Goal: Task Accomplishment & Management: Complete application form

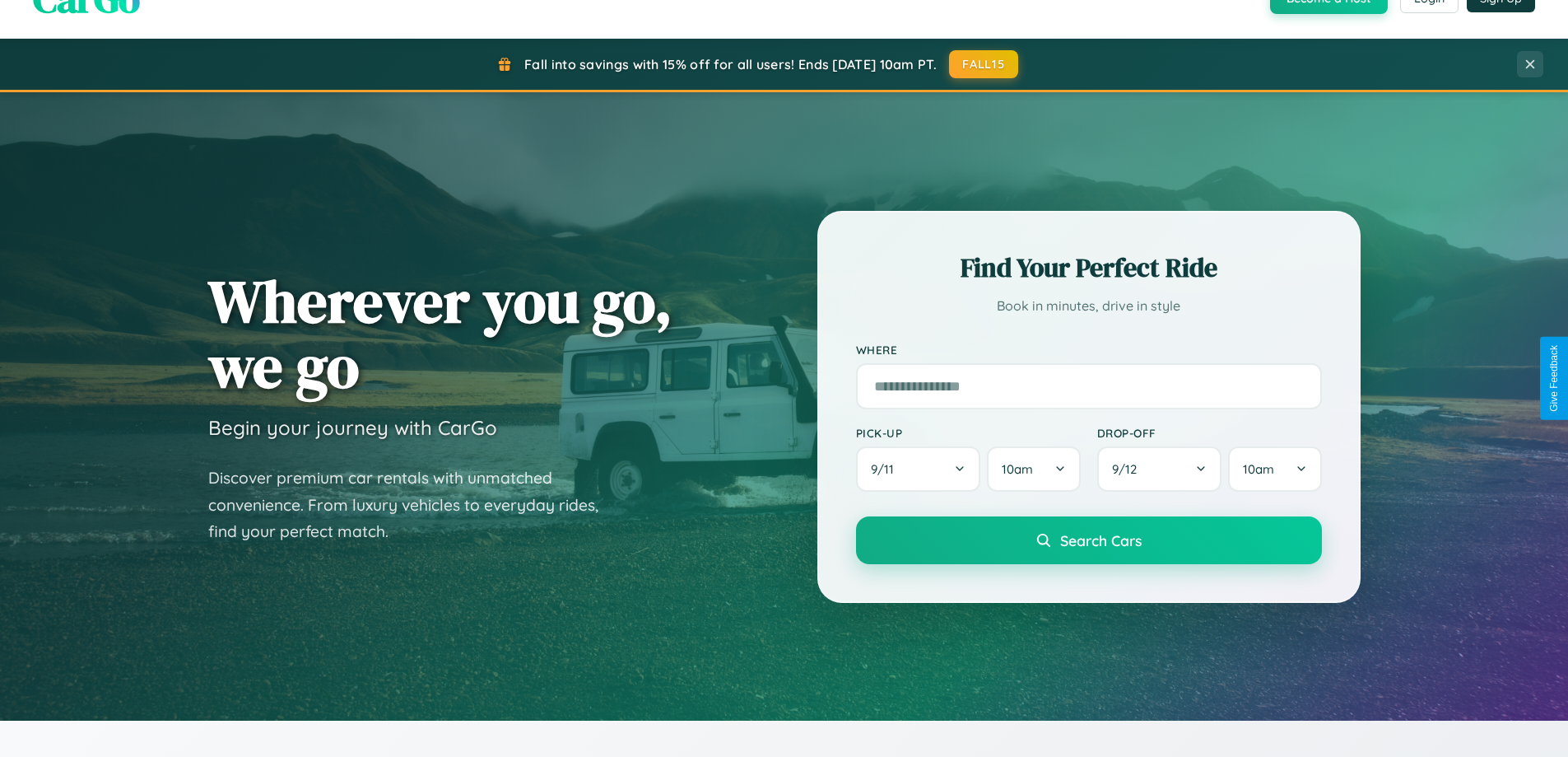
scroll to position [1133, 0]
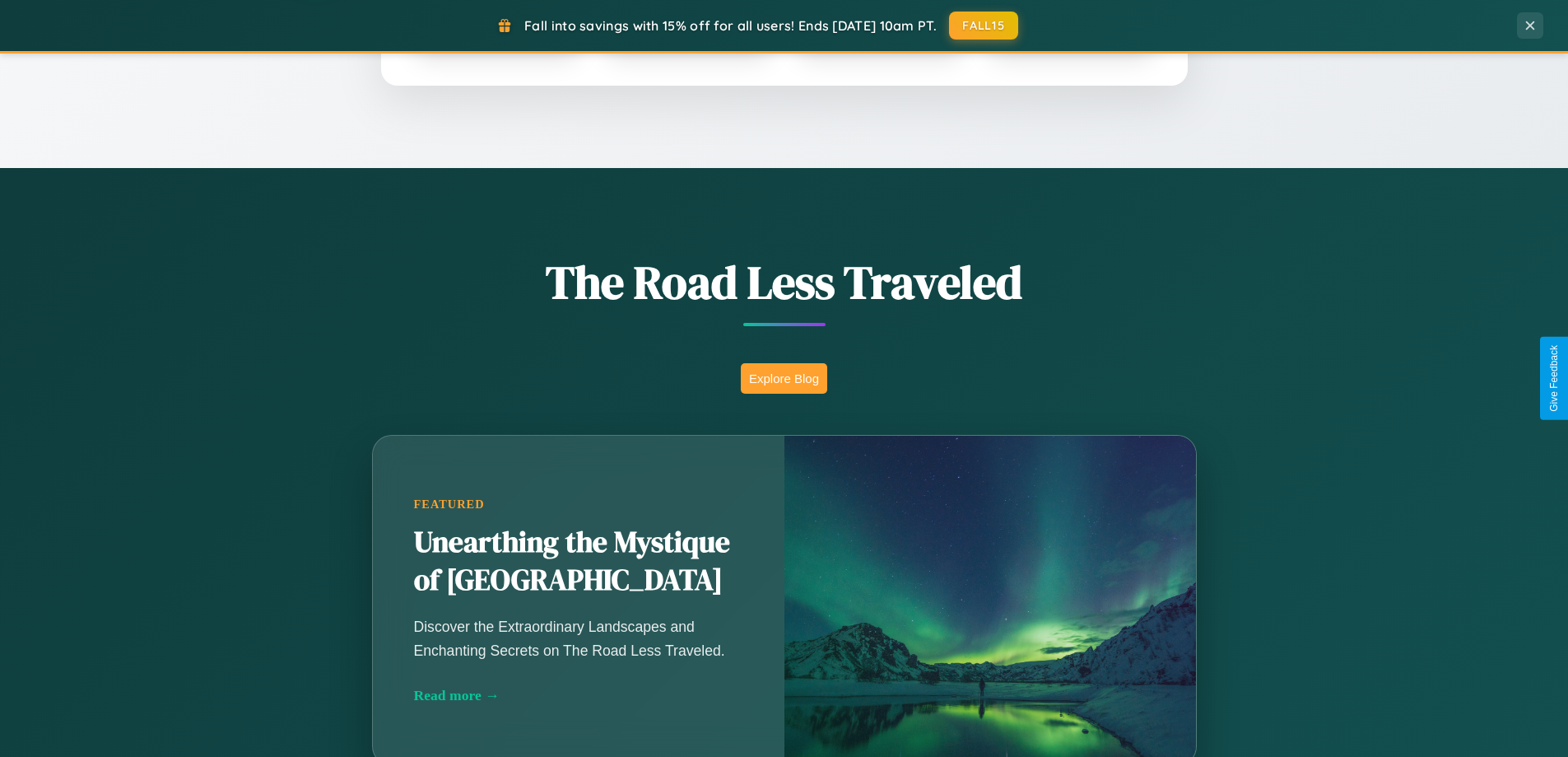
click at [784, 378] on button "Explore Blog" at bounding box center [784, 378] width 87 height 31
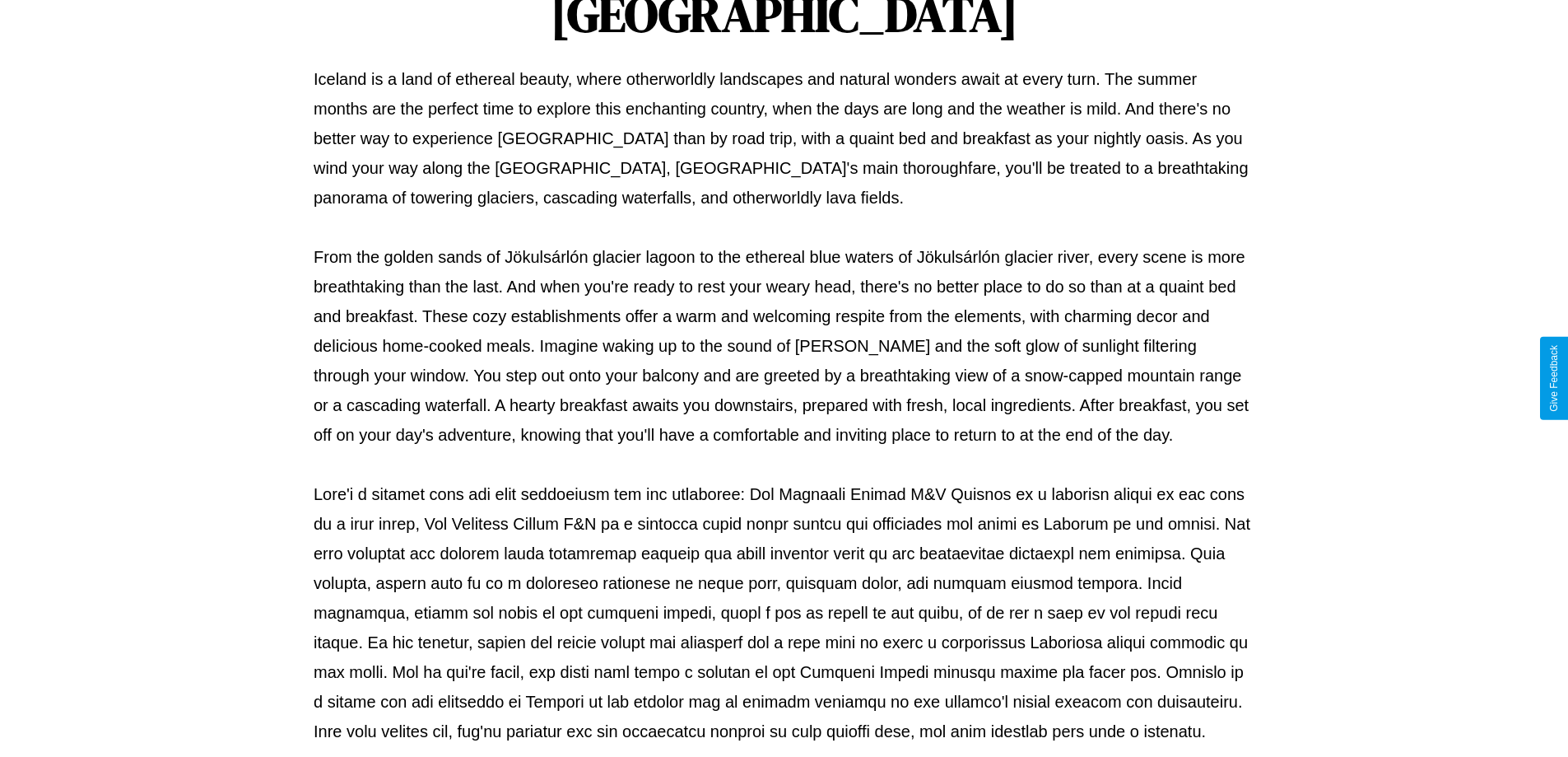
scroll to position [533, 0]
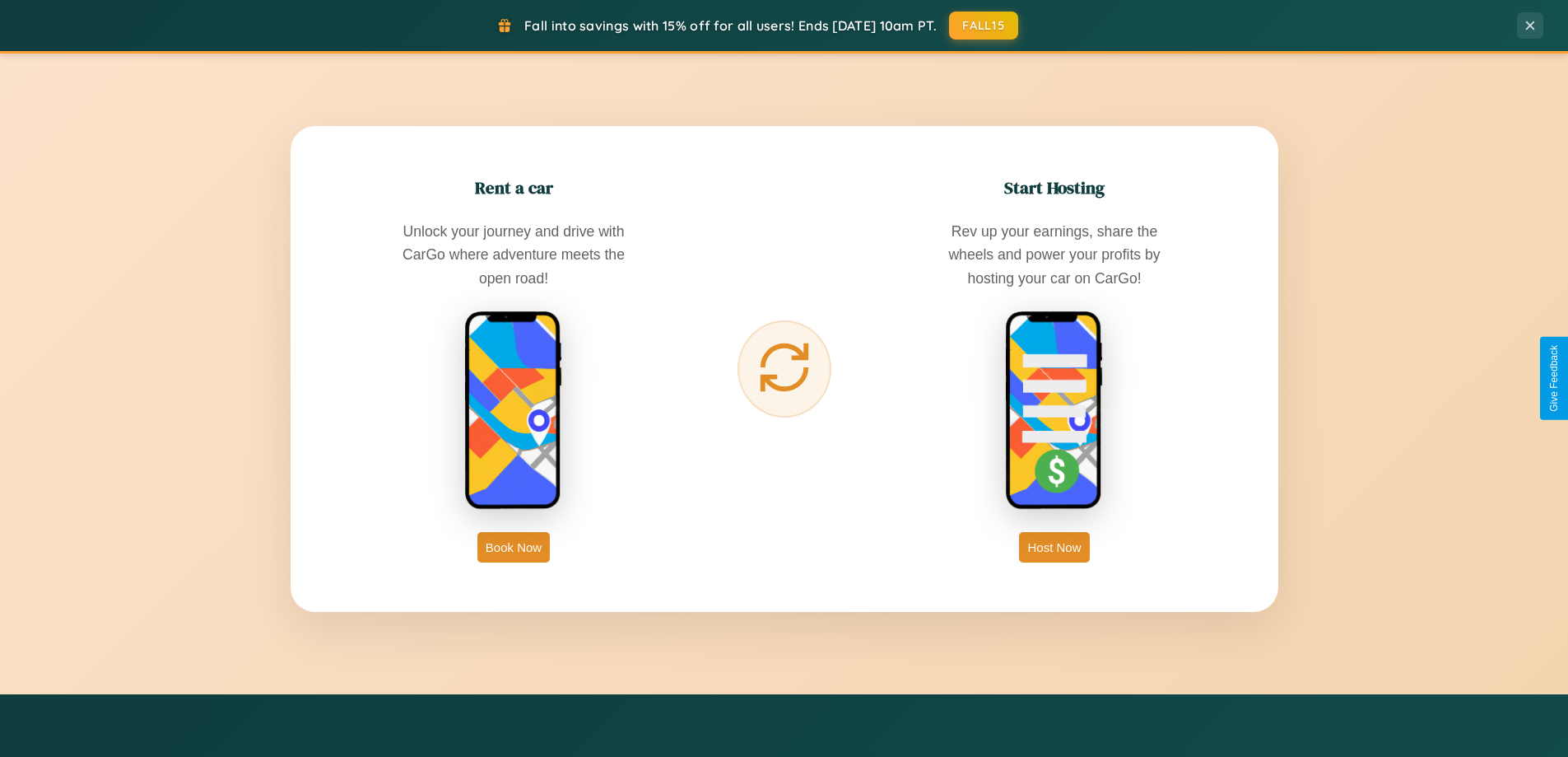
scroll to position [3168, 0]
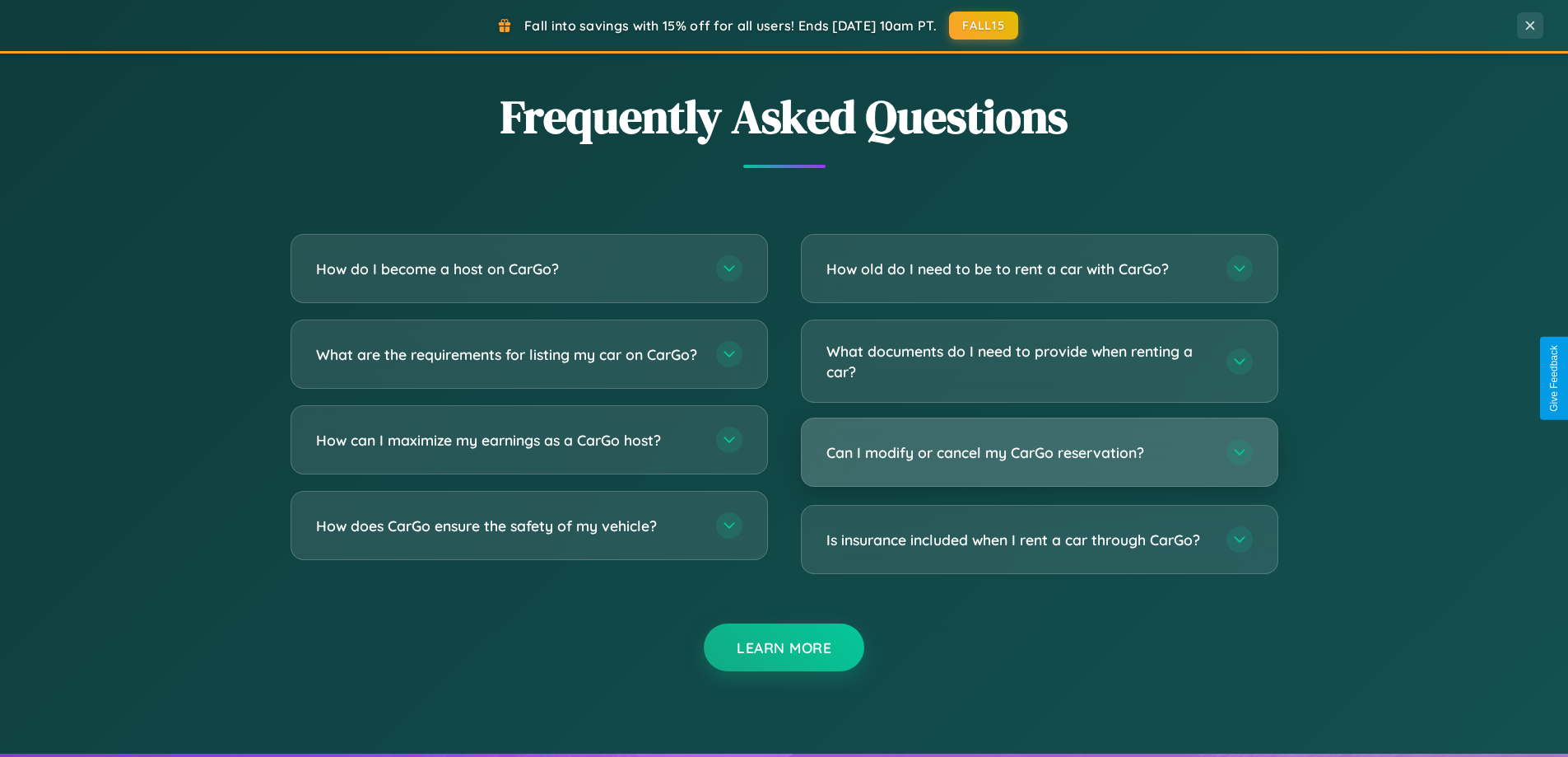
click at [1039, 452] on h3 "Can I modify or cancel my CarGo reservation?" at bounding box center [1018, 452] width 384 height 20
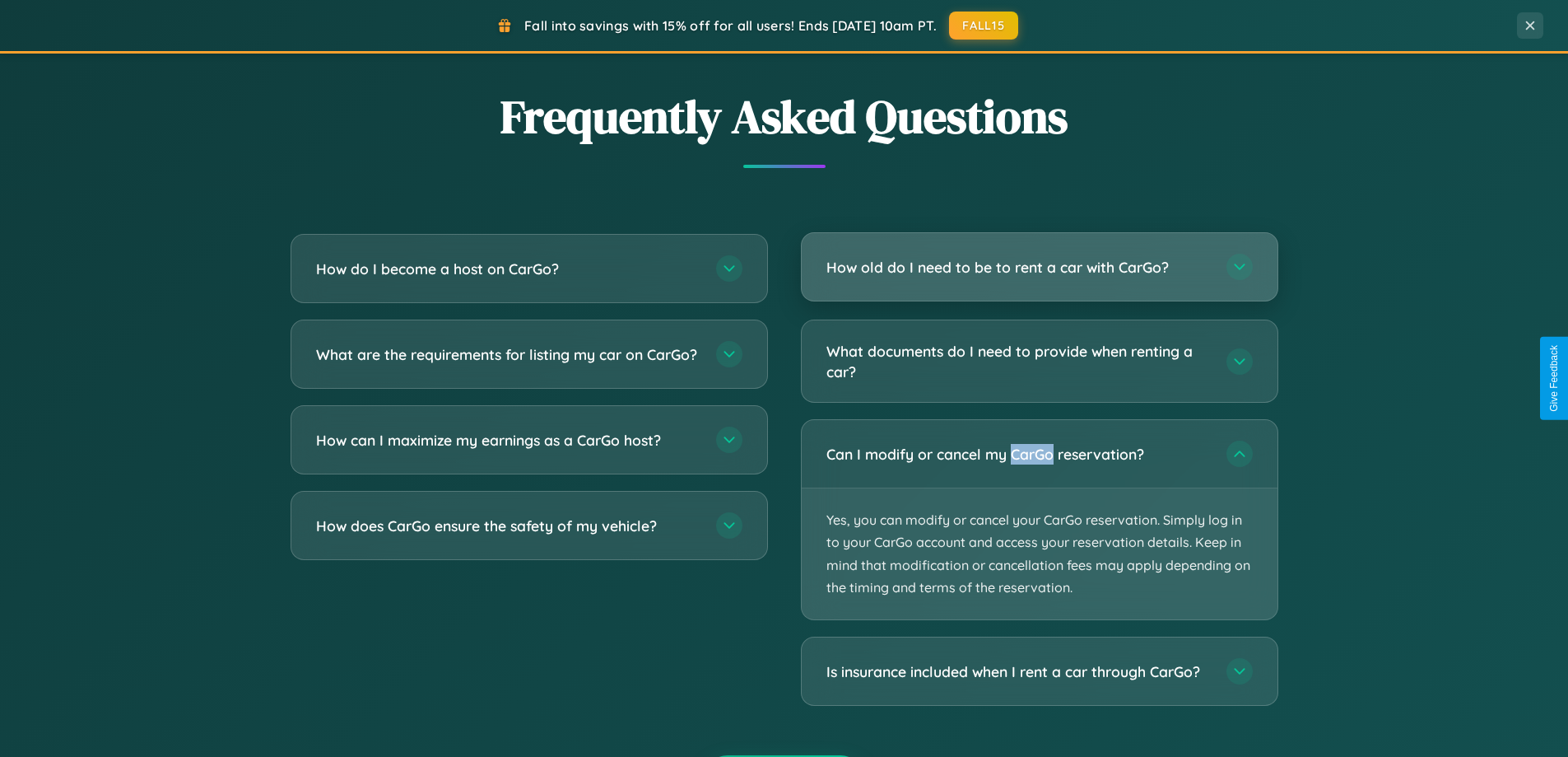
click at [1039, 266] on h3 "How old do I need to be to rent a car with CarGo?" at bounding box center [1018, 266] width 384 height 20
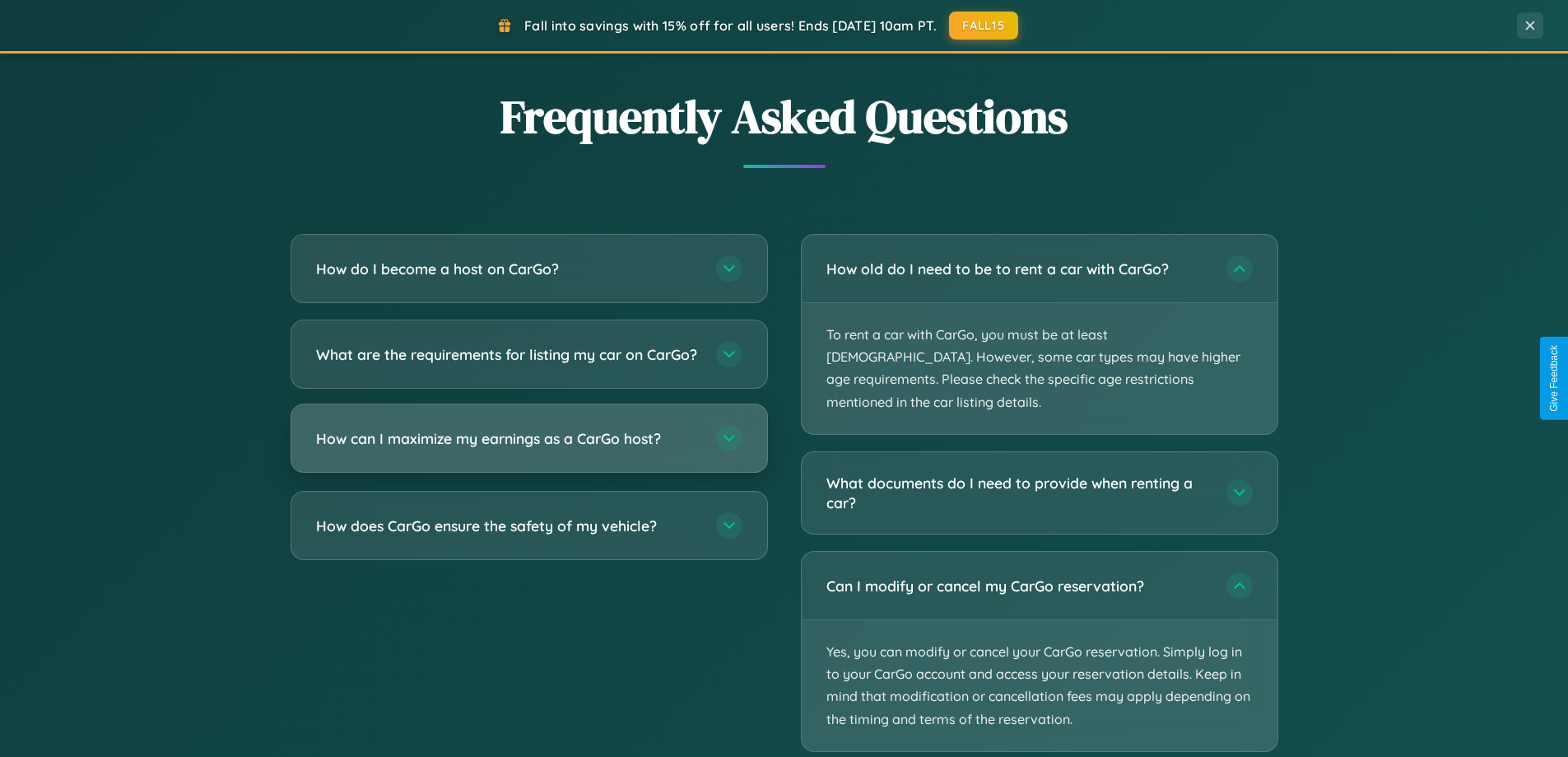
click at [528, 449] on h3 "How can I maximize my earnings as a CarGo host?" at bounding box center [508, 438] width 384 height 20
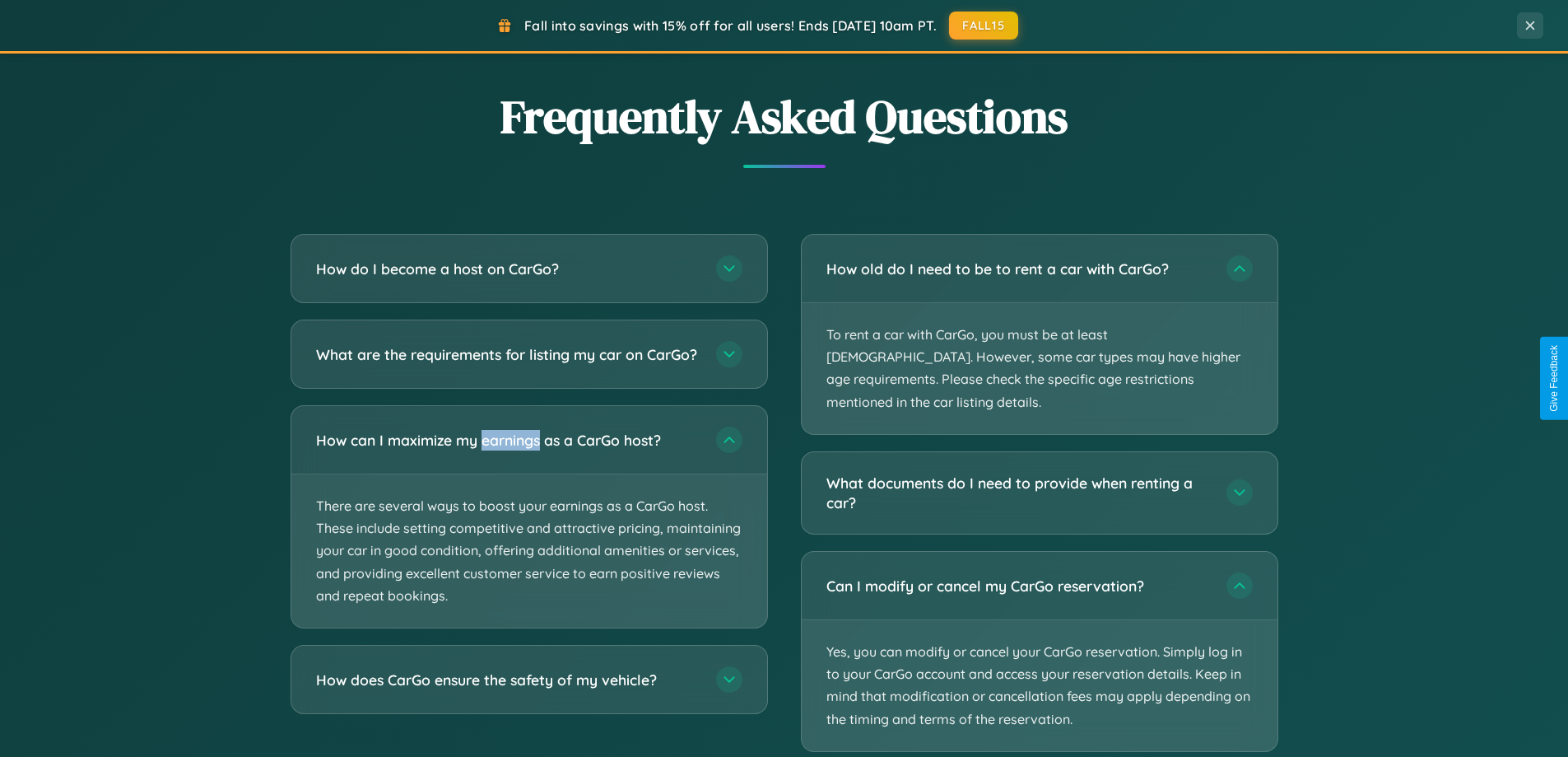
scroll to position [0, 0]
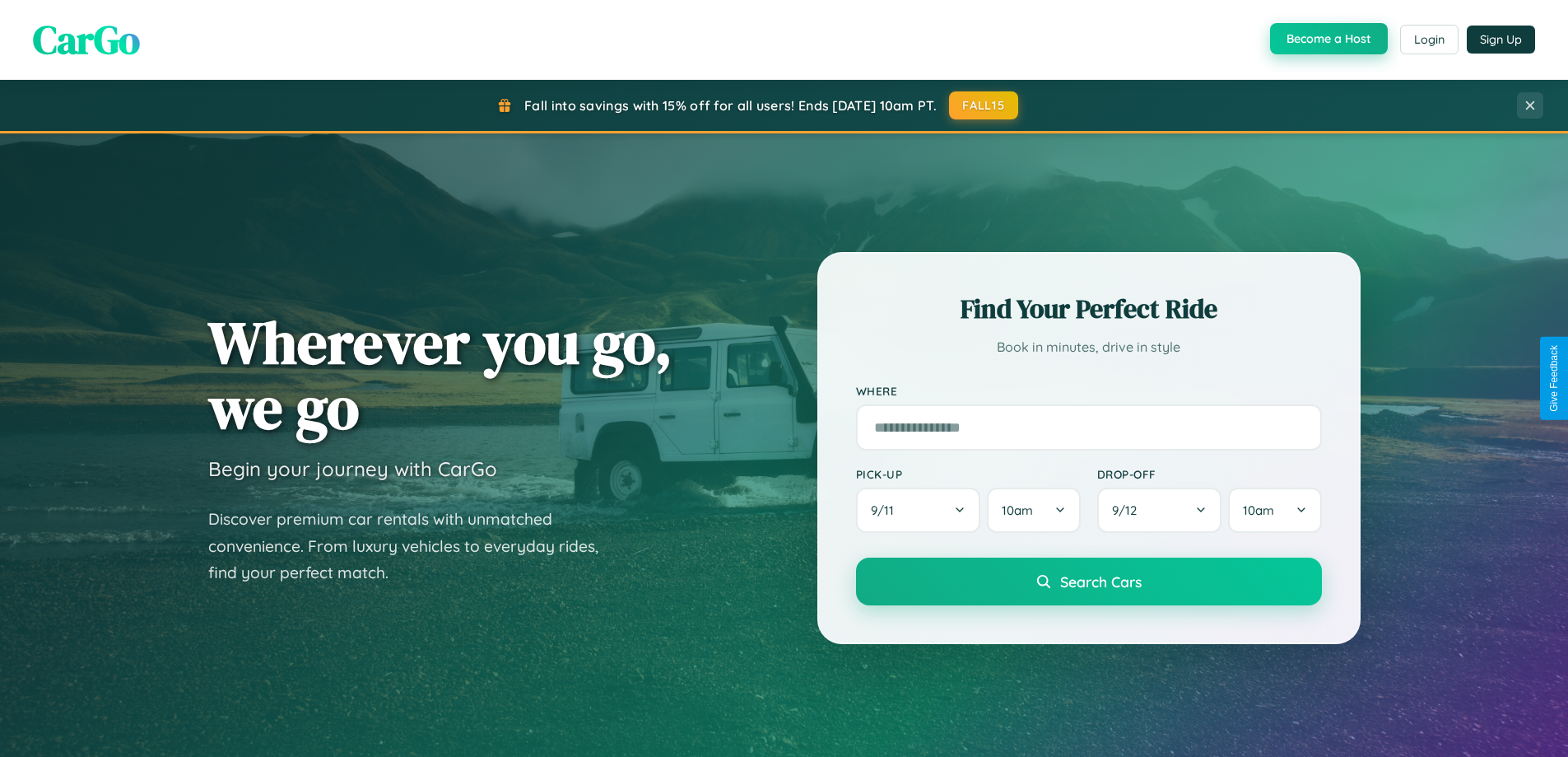
click at [1327, 39] on button "Become a Host" at bounding box center [1329, 39] width 117 height 32
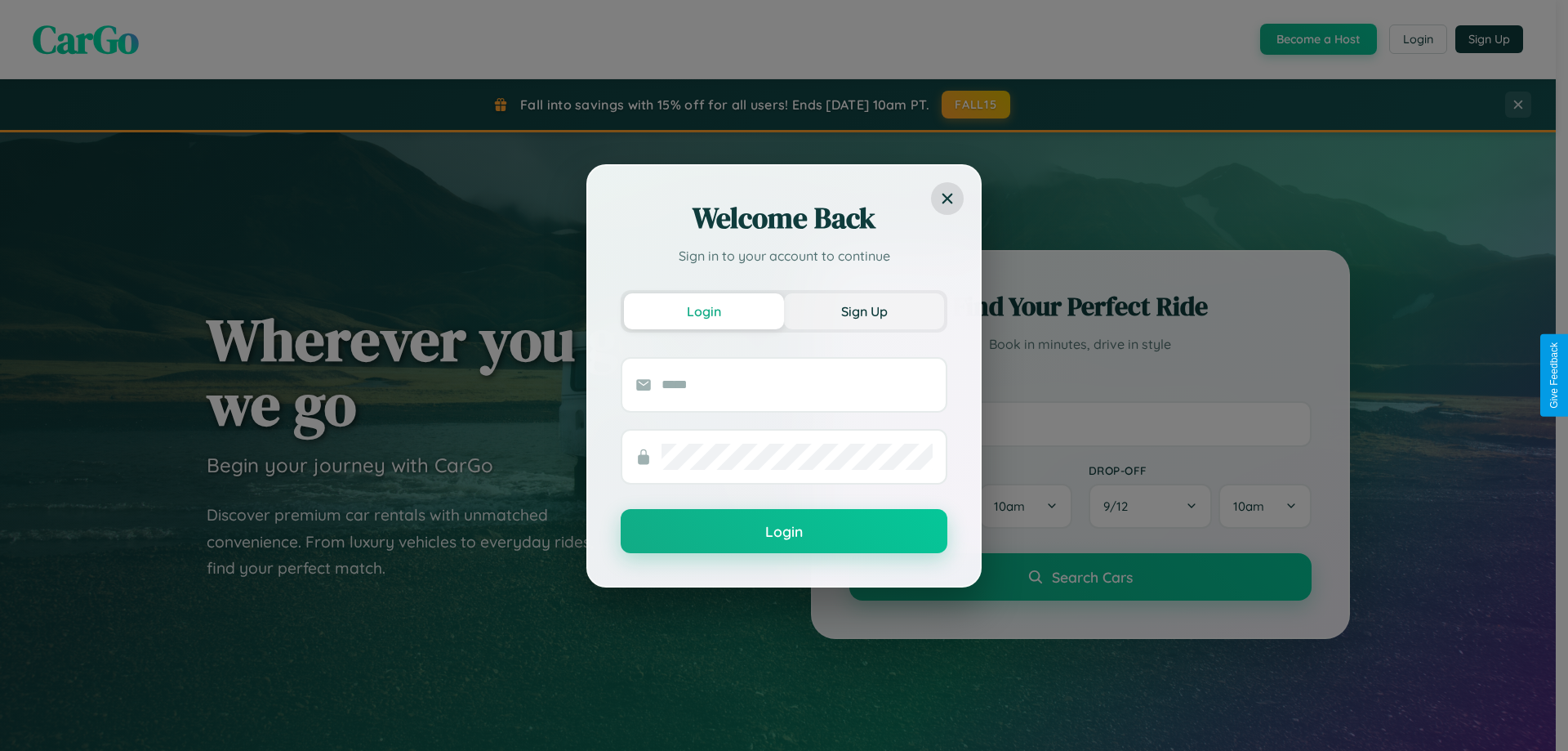
click at [864, 310] on button "Sign Up" at bounding box center [864, 310] width 160 height 36
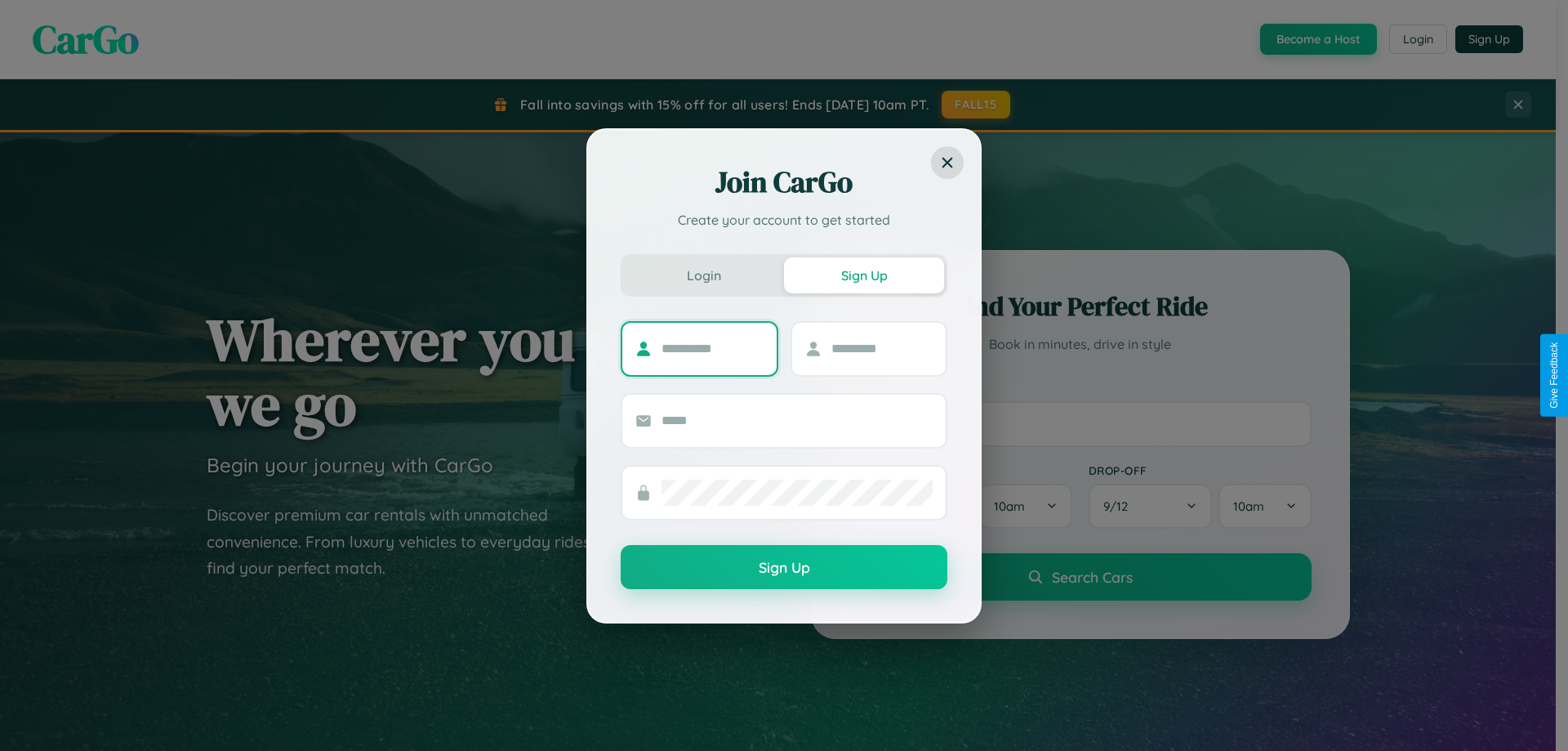
click at [712, 348] on input "text" at bounding box center [712, 349] width 102 height 26
type input "********"
click at [881, 348] on input "text" at bounding box center [882, 349] width 102 height 26
type input "*****"
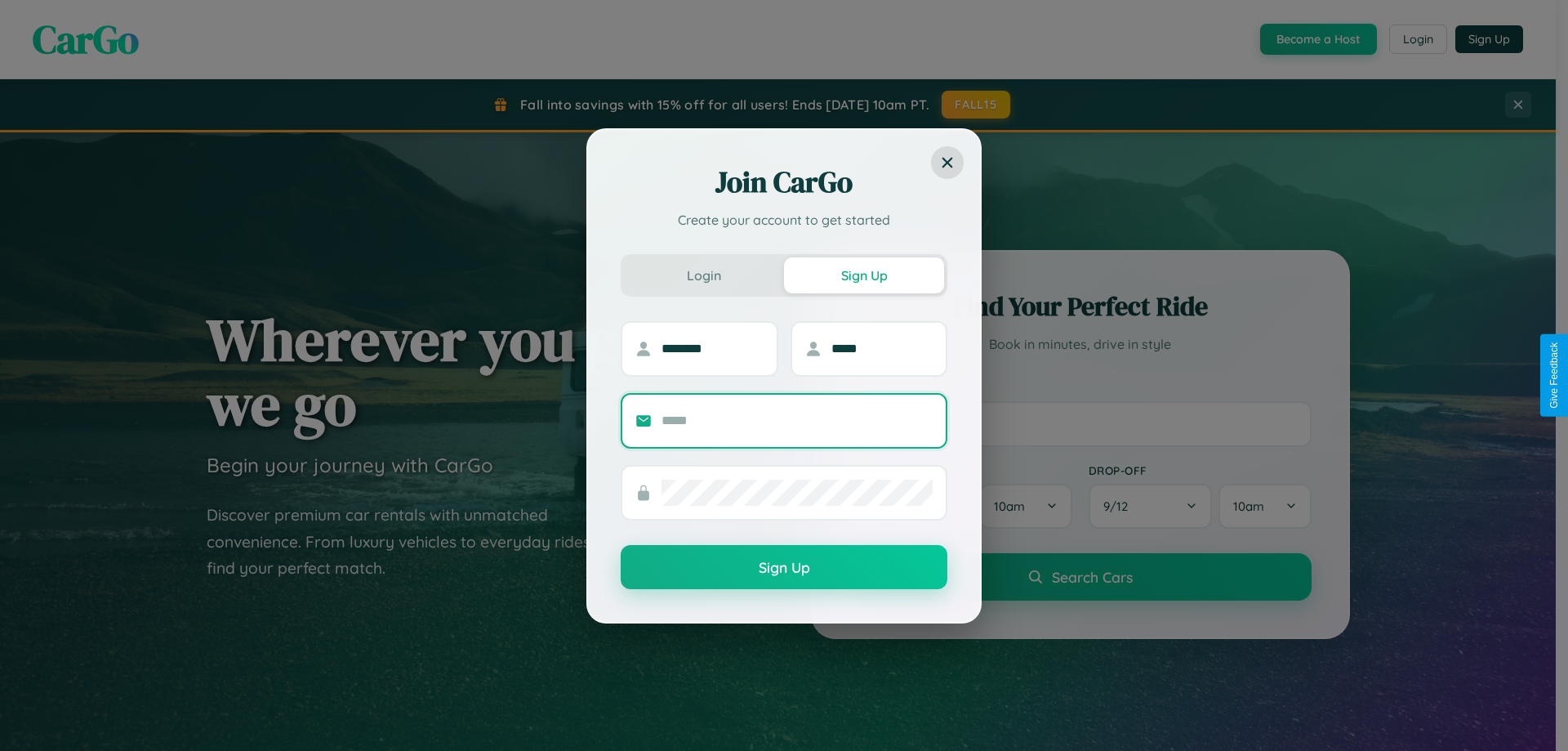
click at [797, 420] on input "text" at bounding box center [797, 421] width 271 height 26
type input "**********"
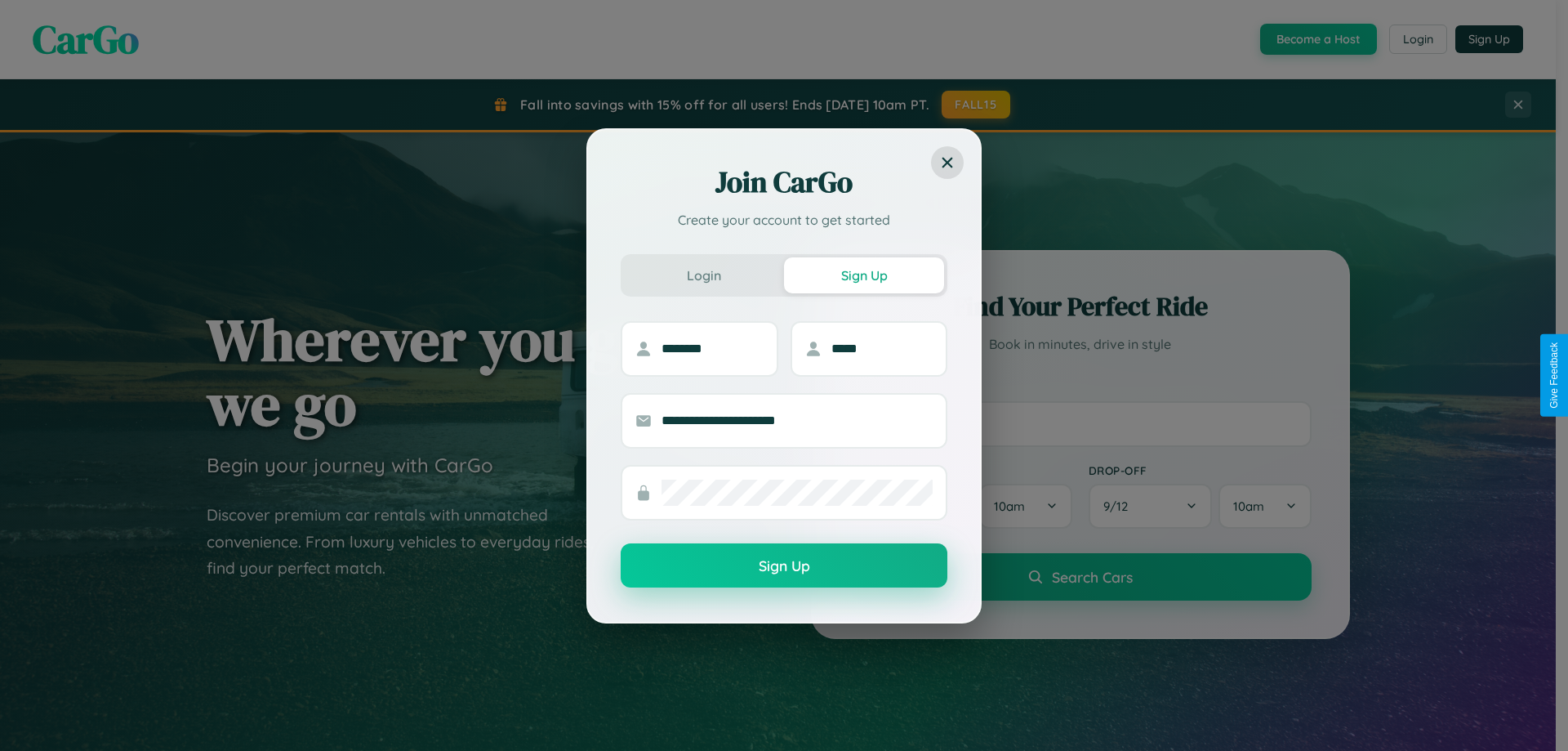
click at [784, 566] on button "Sign Up" at bounding box center [784, 565] width 327 height 44
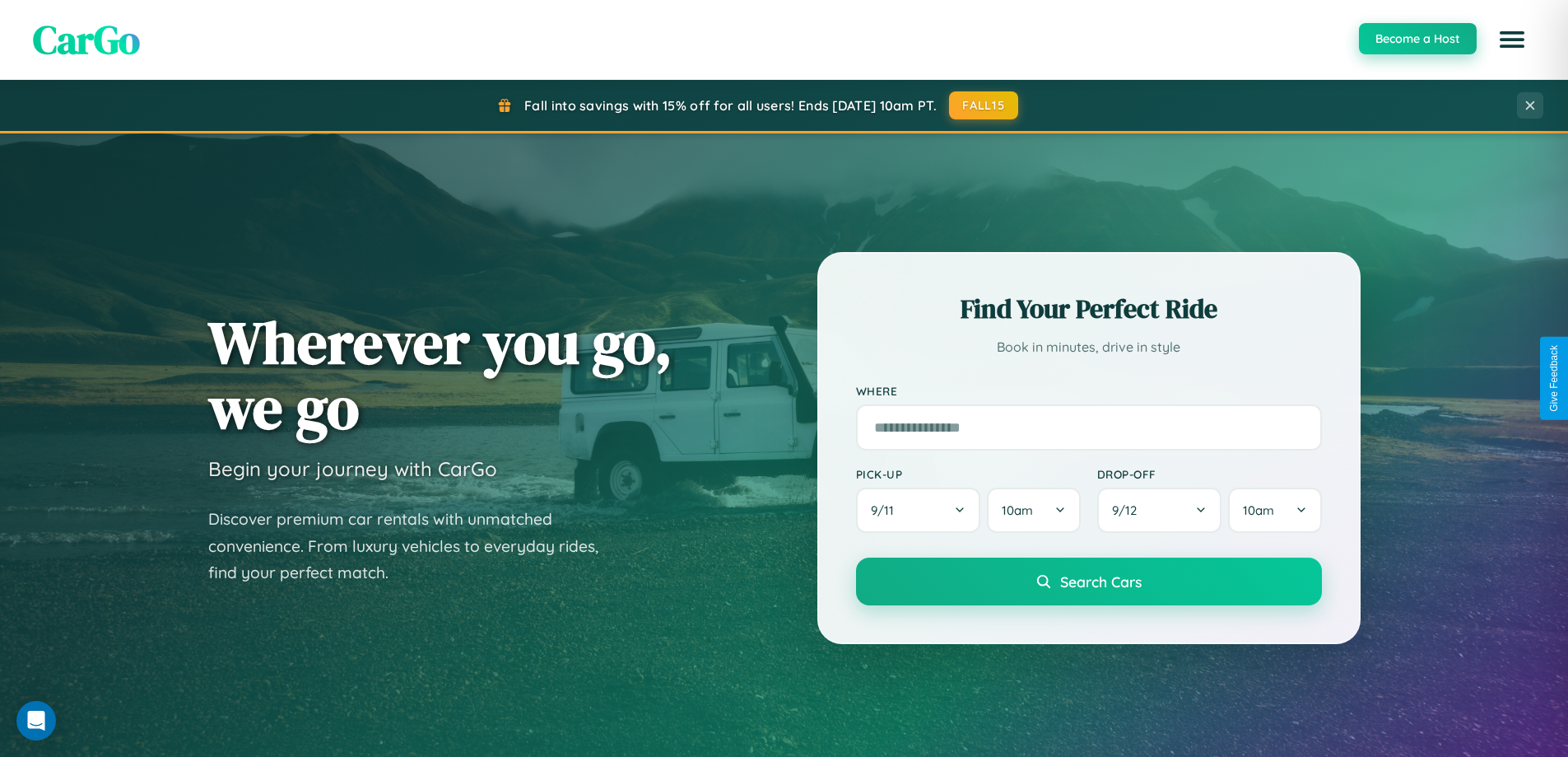
click at [1416, 39] on button "Become a Host" at bounding box center [1417, 39] width 117 height 32
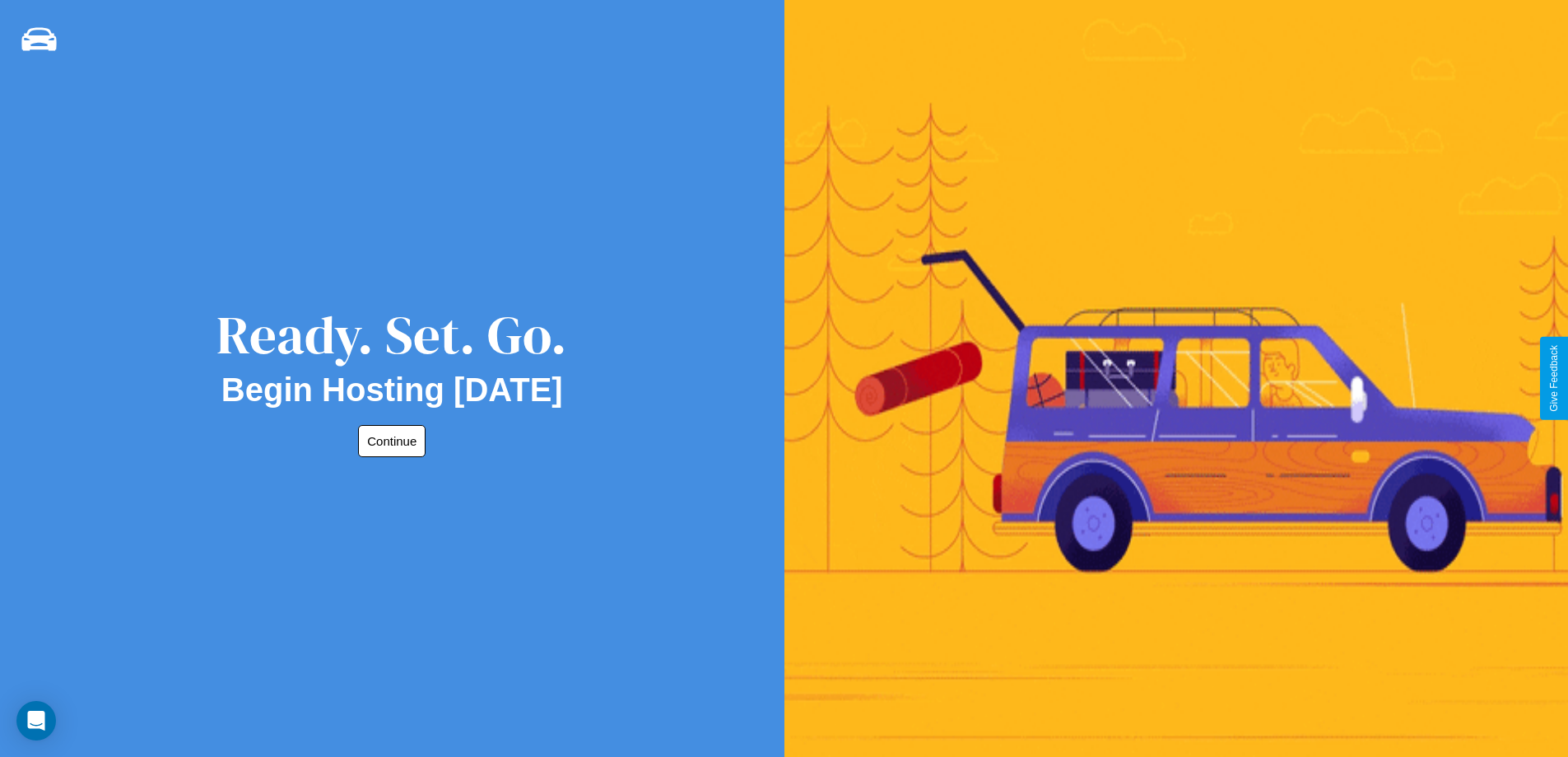
click at [389, 441] on button "Continue" at bounding box center [392, 441] width 67 height 32
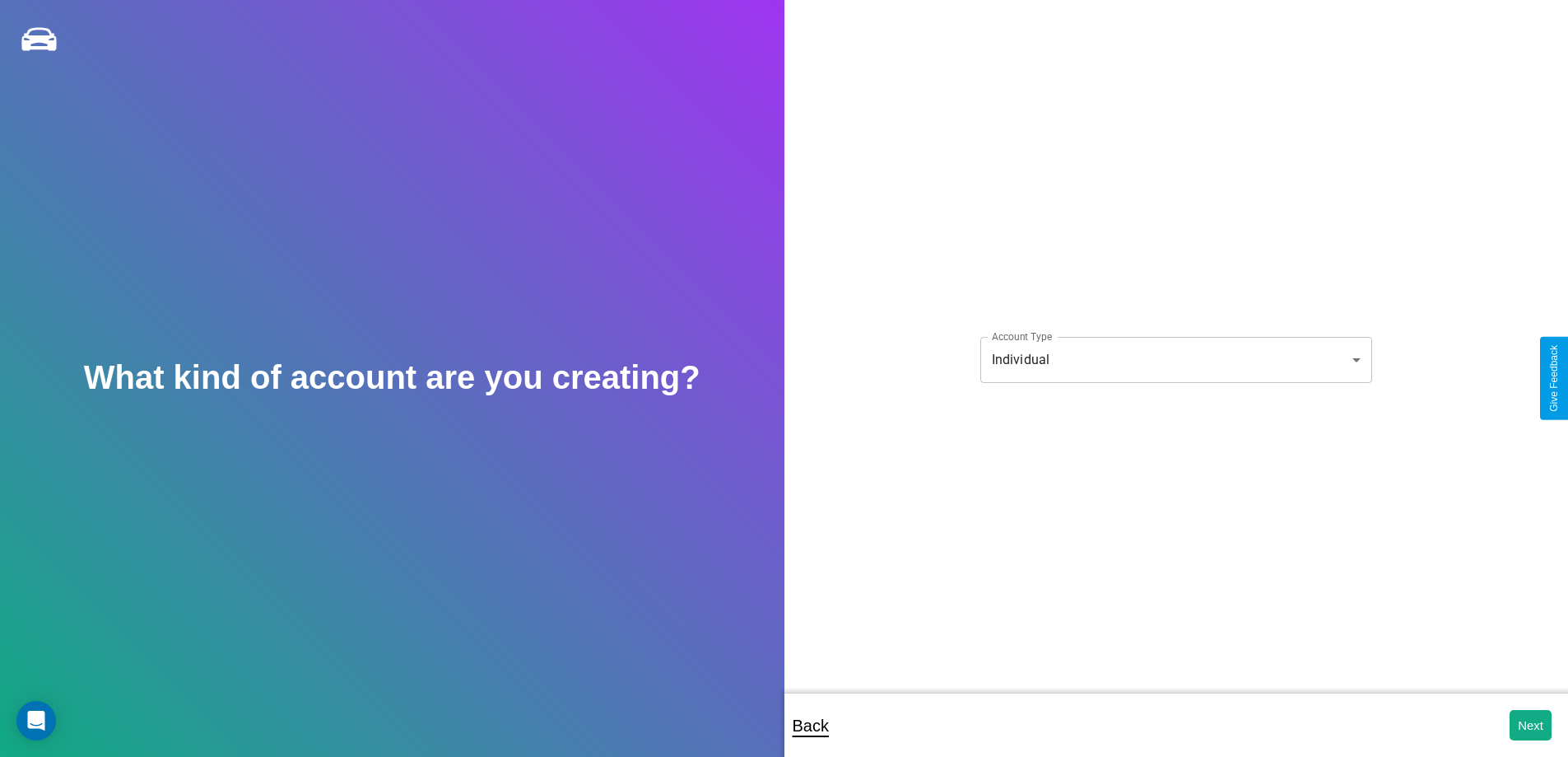
click at [1176, 359] on body "**********" at bounding box center [784, 389] width 1568 height 779
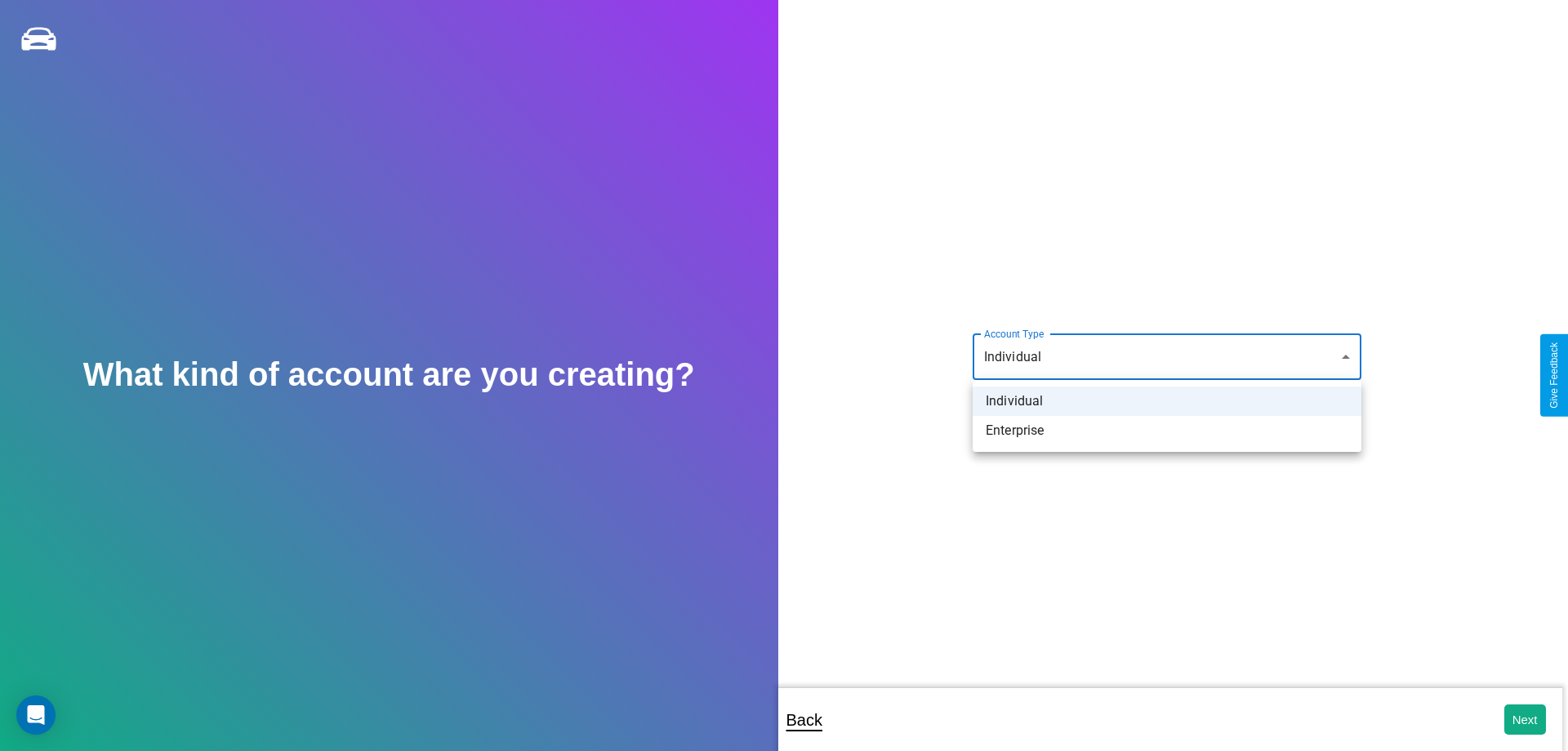
click at [1167, 401] on li "Individual" at bounding box center [1166, 401] width 389 height 30
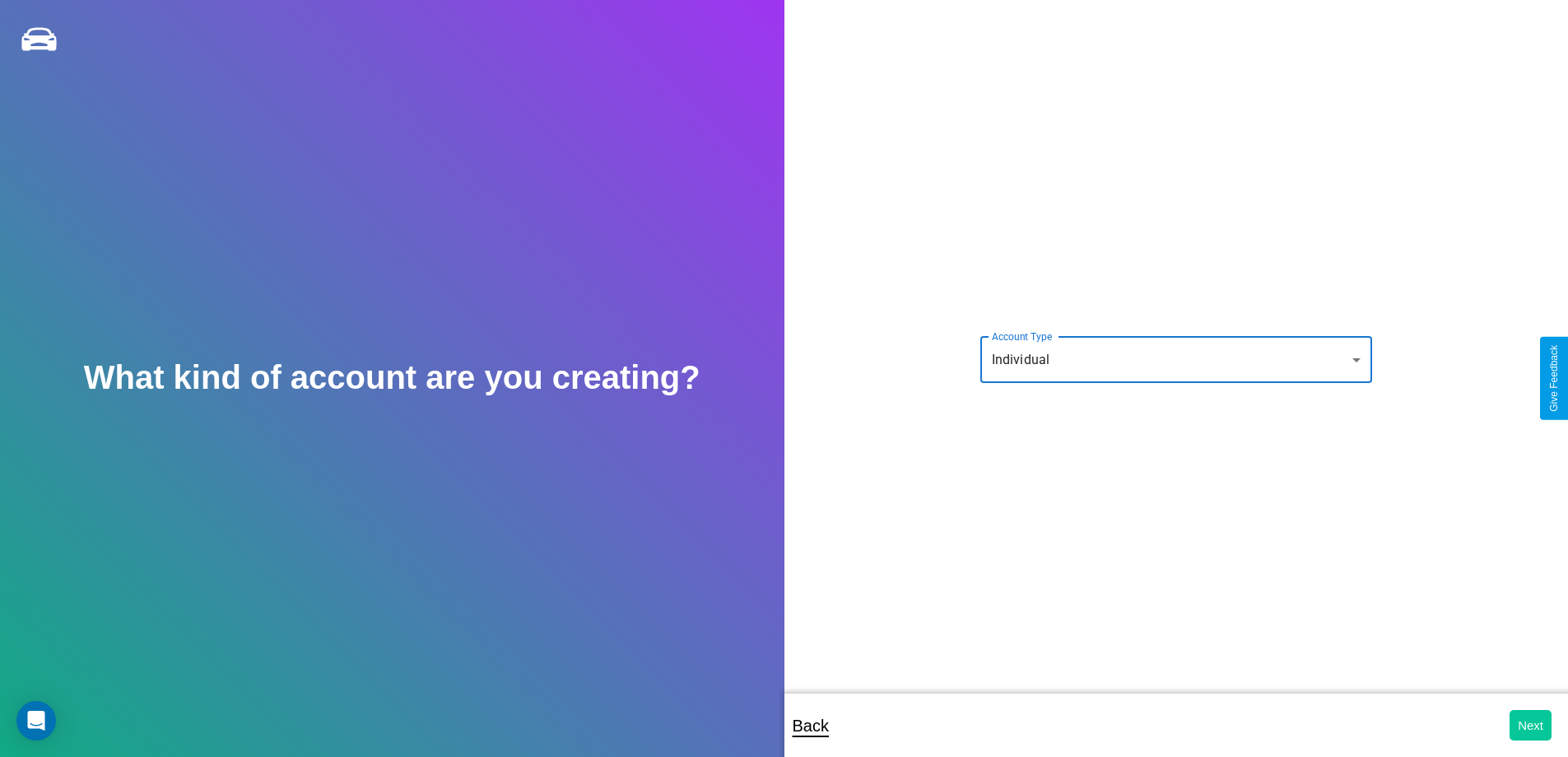
click at [1530, 725] on button "Next" at bounding box center [1530, 725] width 42 height 31
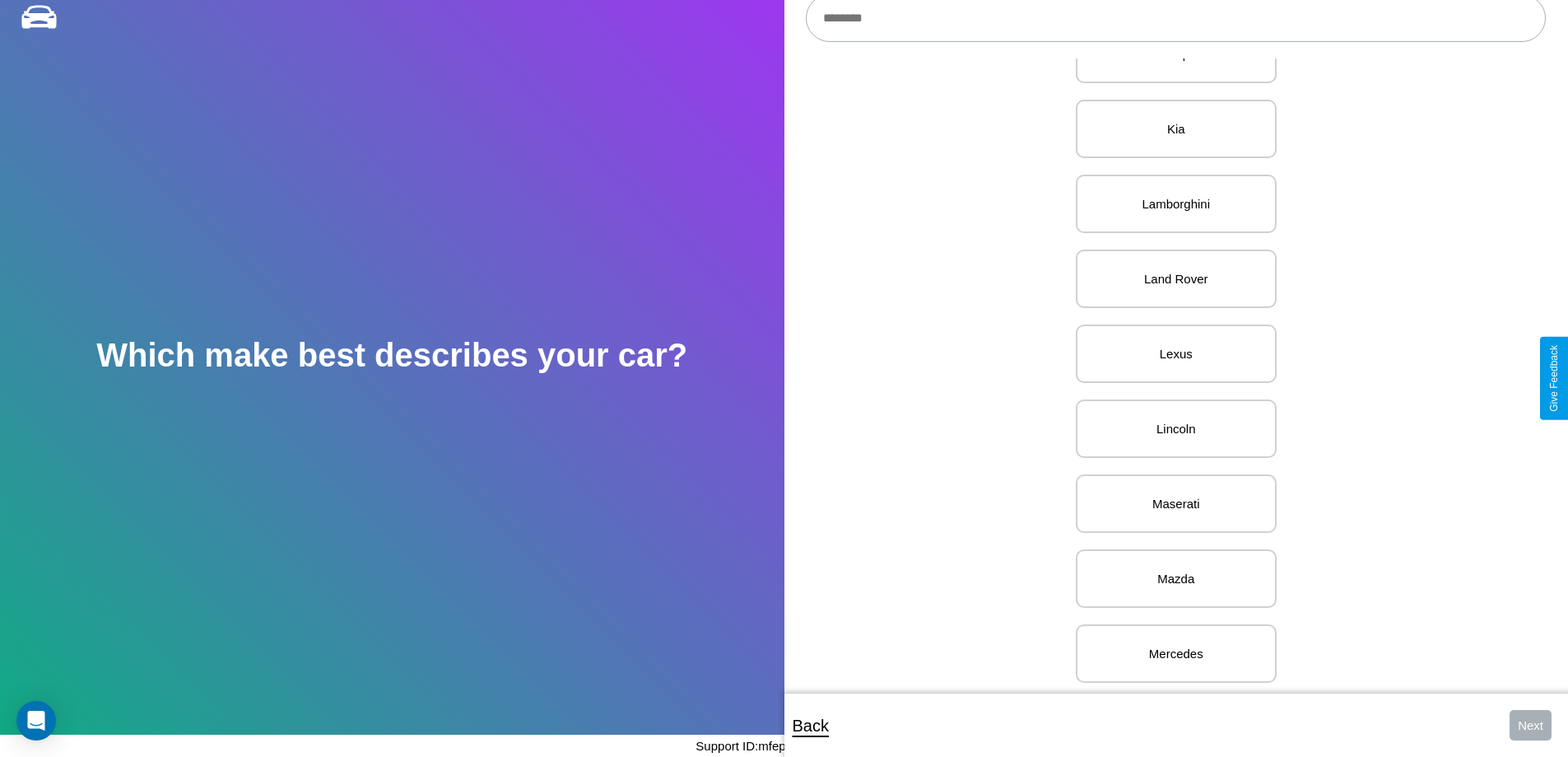
scroll to position [2026, 0]
click at [1169, 635] on p "Volvo" at bounding box center [1176, 646] width 165 height 22
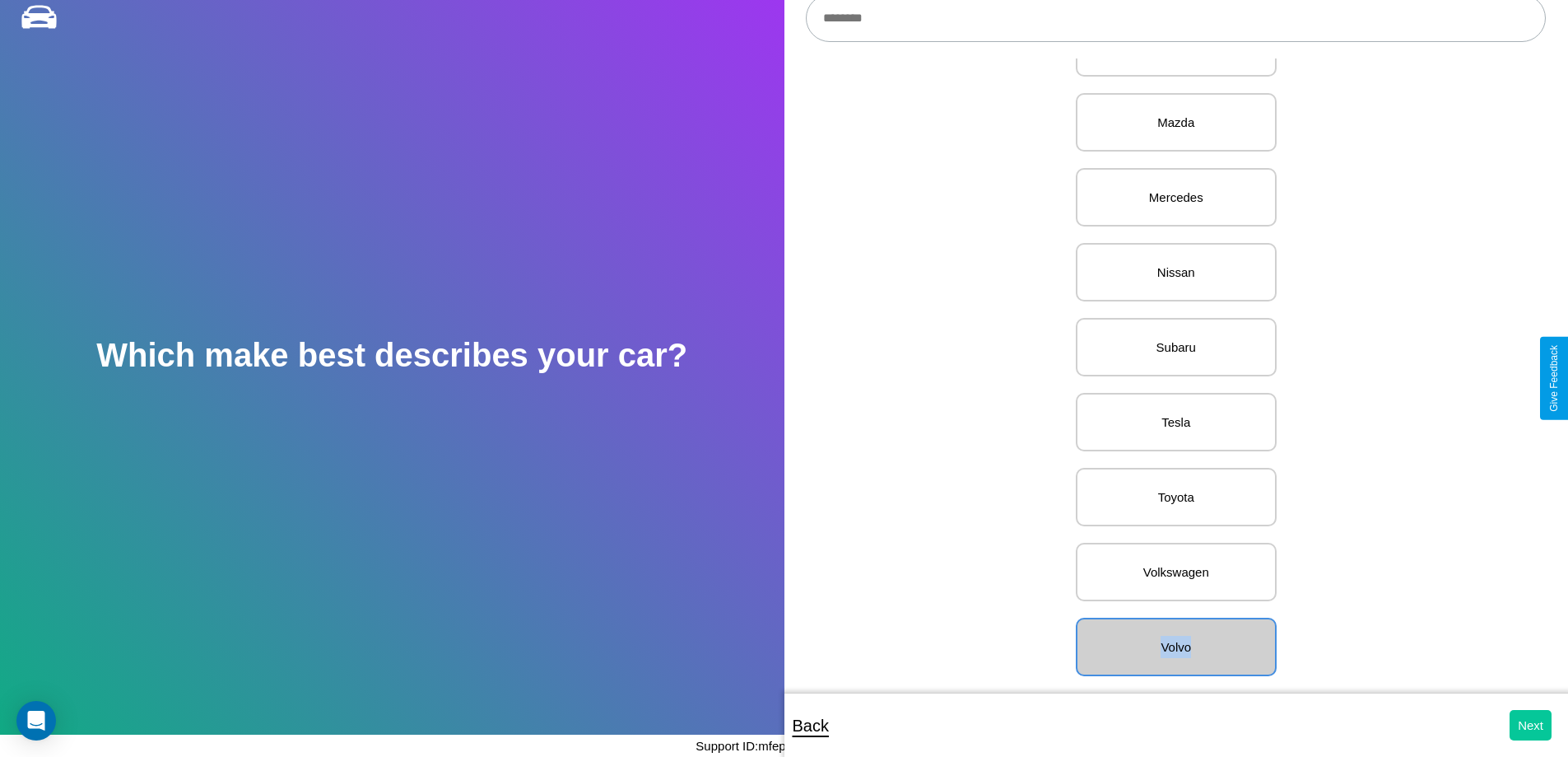
click at [1530, 725] on button "Next" at bounding box center [1530, 725] width 42 height 31
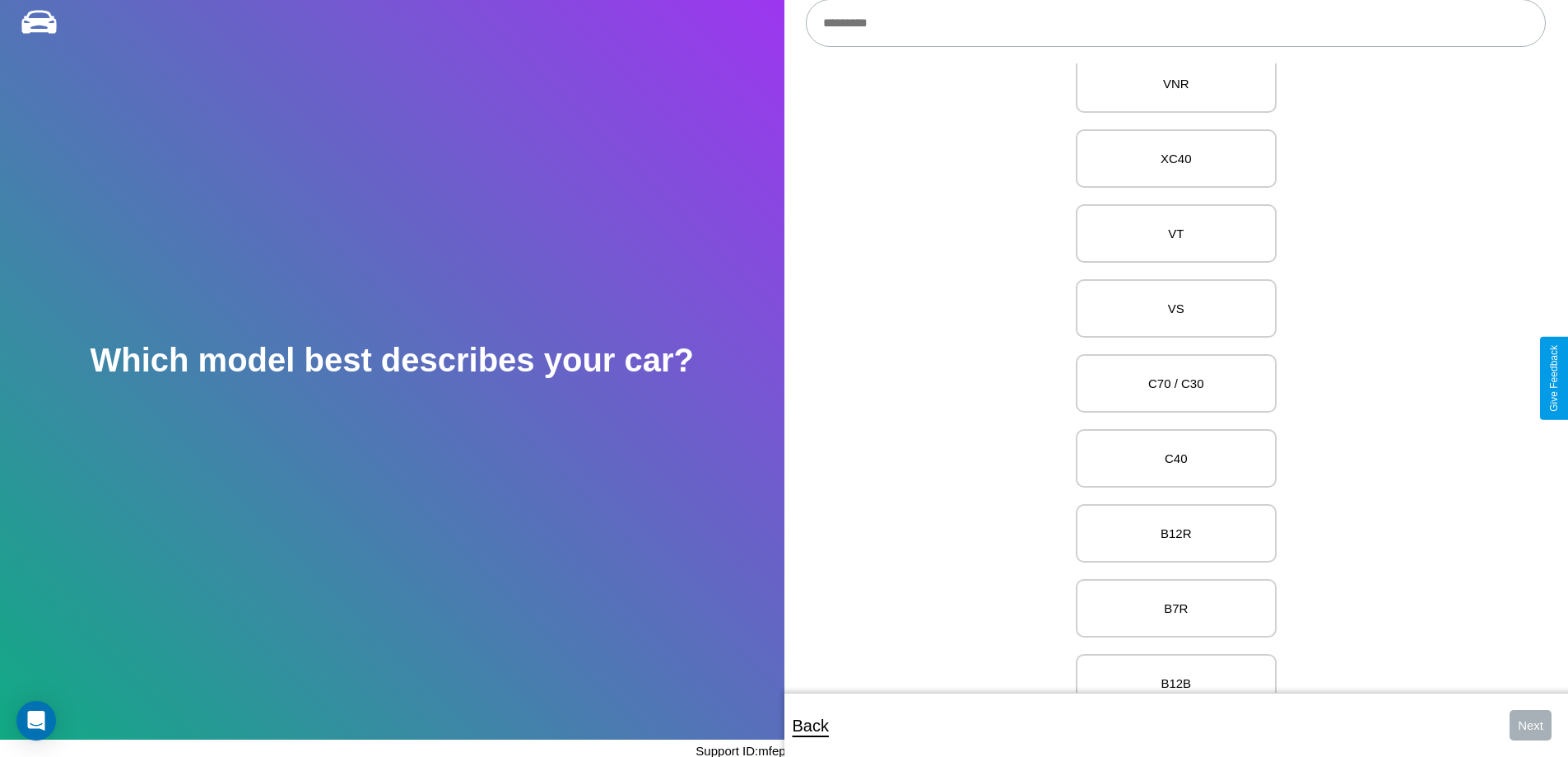
scroll to position [5058, 0]
click at [1169, 378] on p "C70 / C30" at bounding box center [1176, 377] width 165 height 22
click at [1530, 725] on button "Next" at bounding box center [1530, 725] width 42 height 31
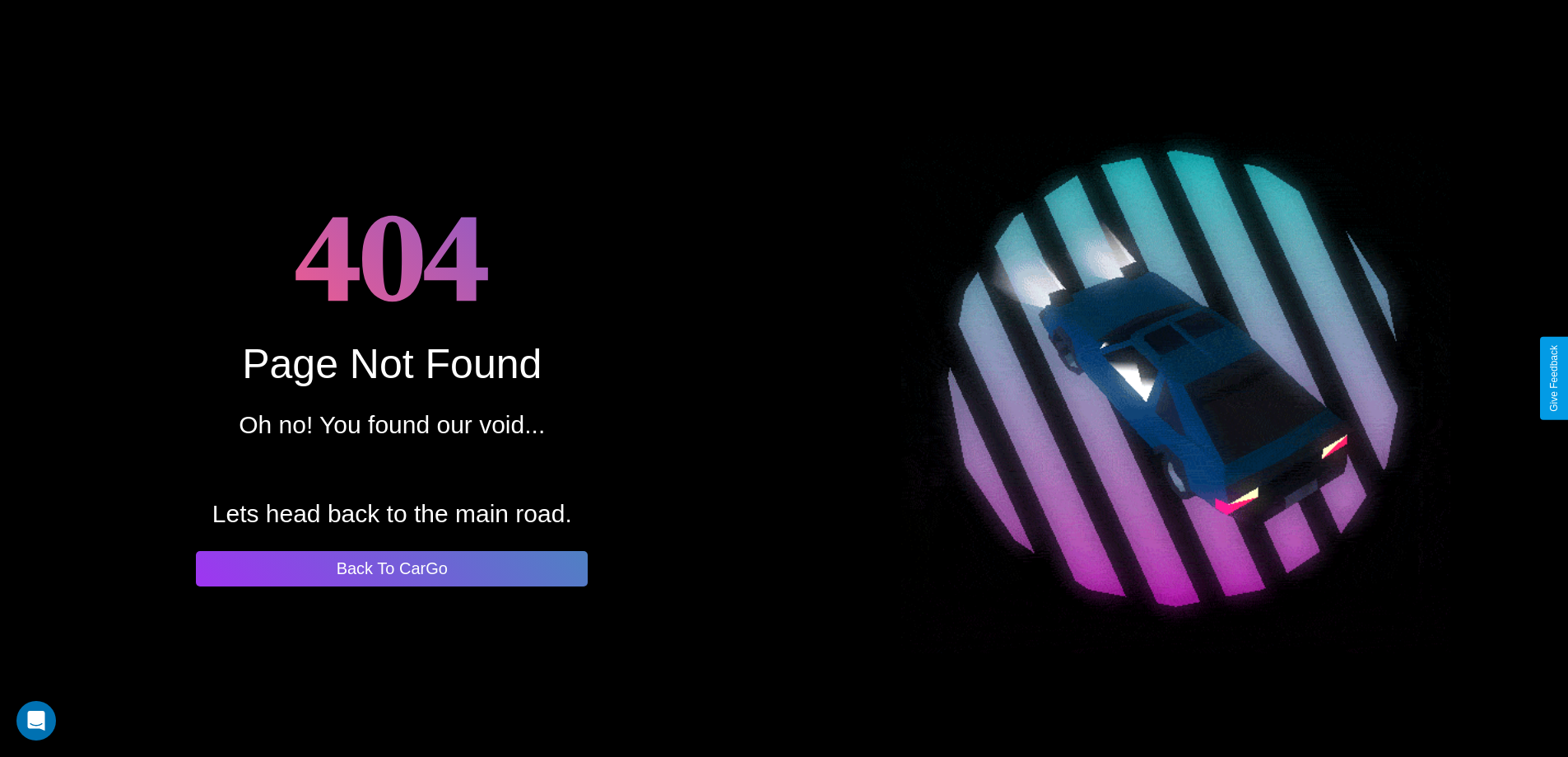
click at [392, 568] on button "Back To CarGo" at bounding box center [392, 569] width 392 height 35
